Goal: Find specific page/section: Find specific page/section

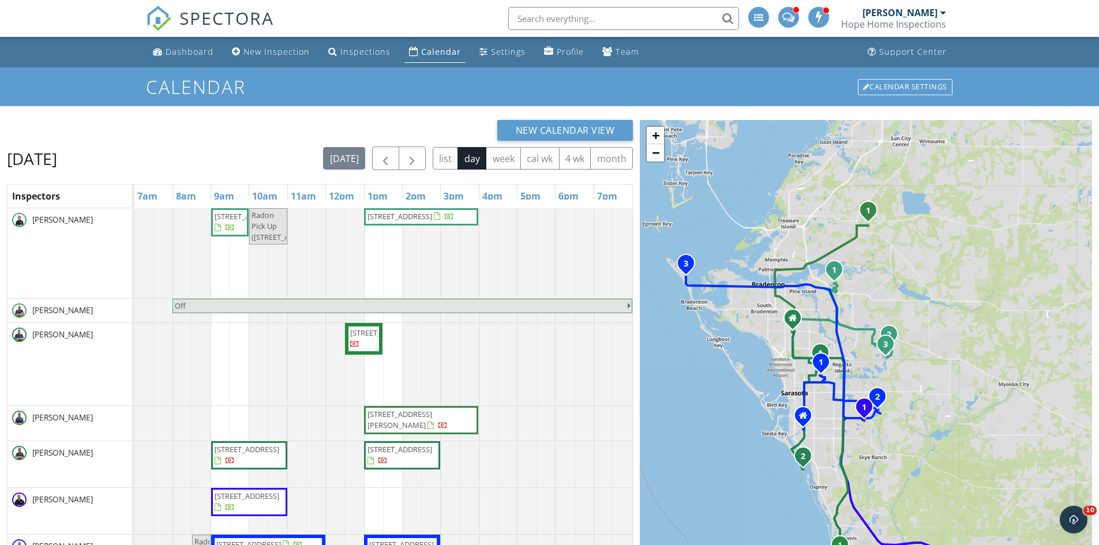
drag, startPoint x: 0, startPoint y: 0, endPoint x: 582, endPoint y: 25, distance: 582.3
click at [582, 25] on input "text" at bounding box center [623, 18] width 231 height 23
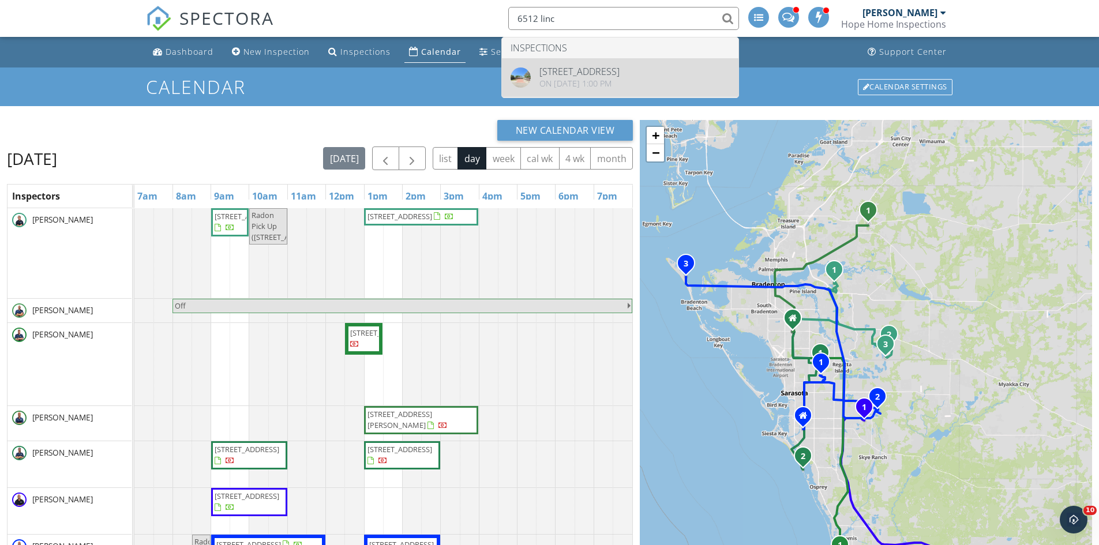
type input "6512 linc"
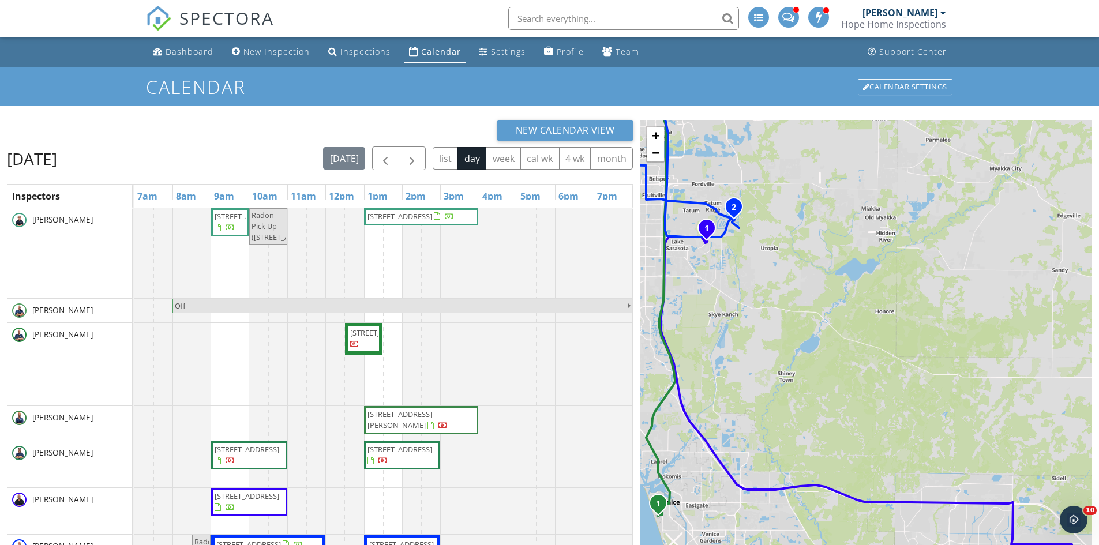
click at [544, 10] on input "text" at bounding box center [623, 18] width 231 height 23
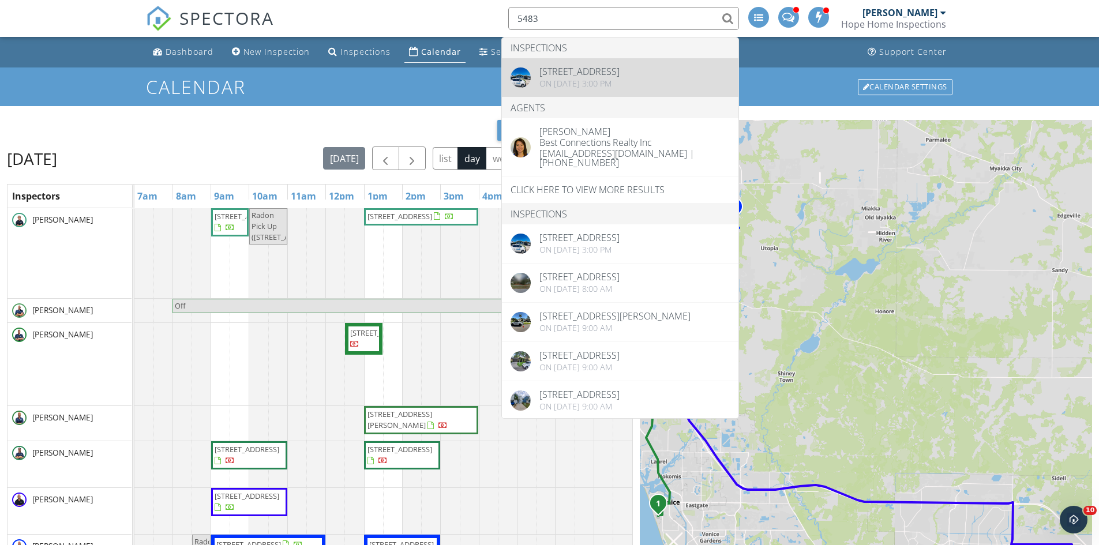
type input "5483"
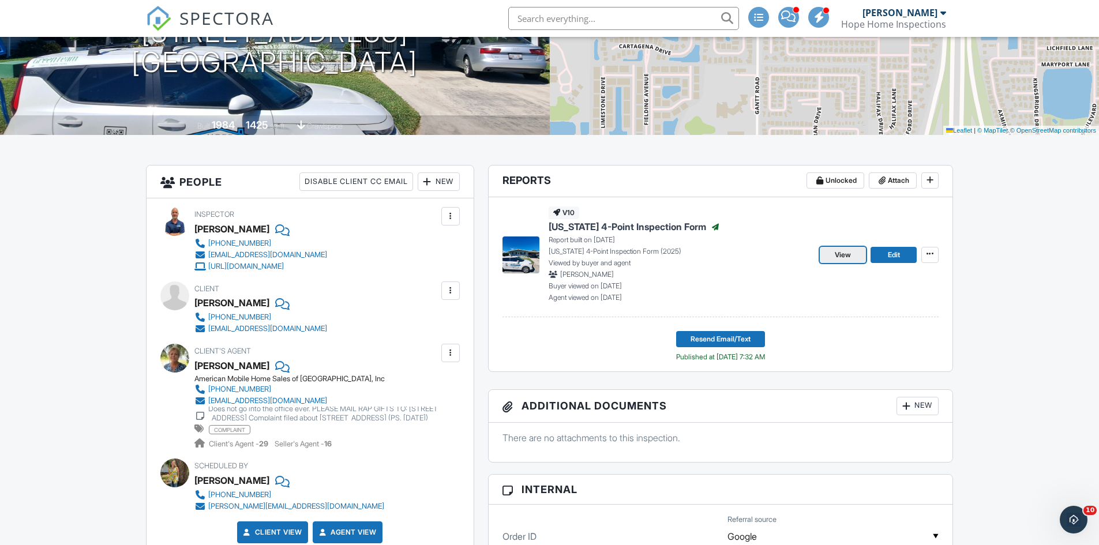
click at [844, 256] on span "View" at bounding box center [843, 255] width 16 height 12
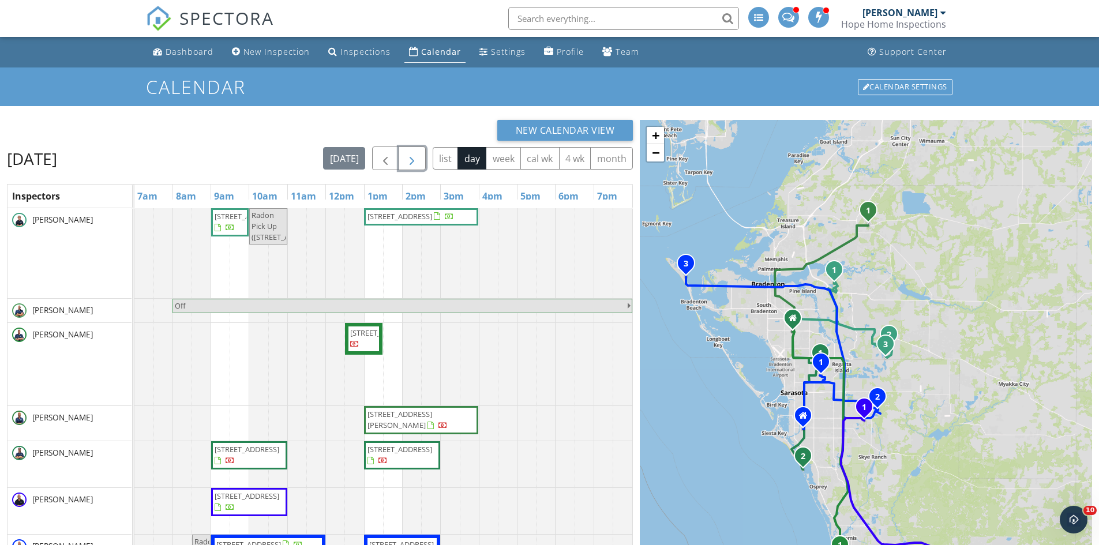
click at [420, 159] on button "button" at bounding box center [412, 159] width 27 height 24
